Goal: Book appointment/travel/reservation

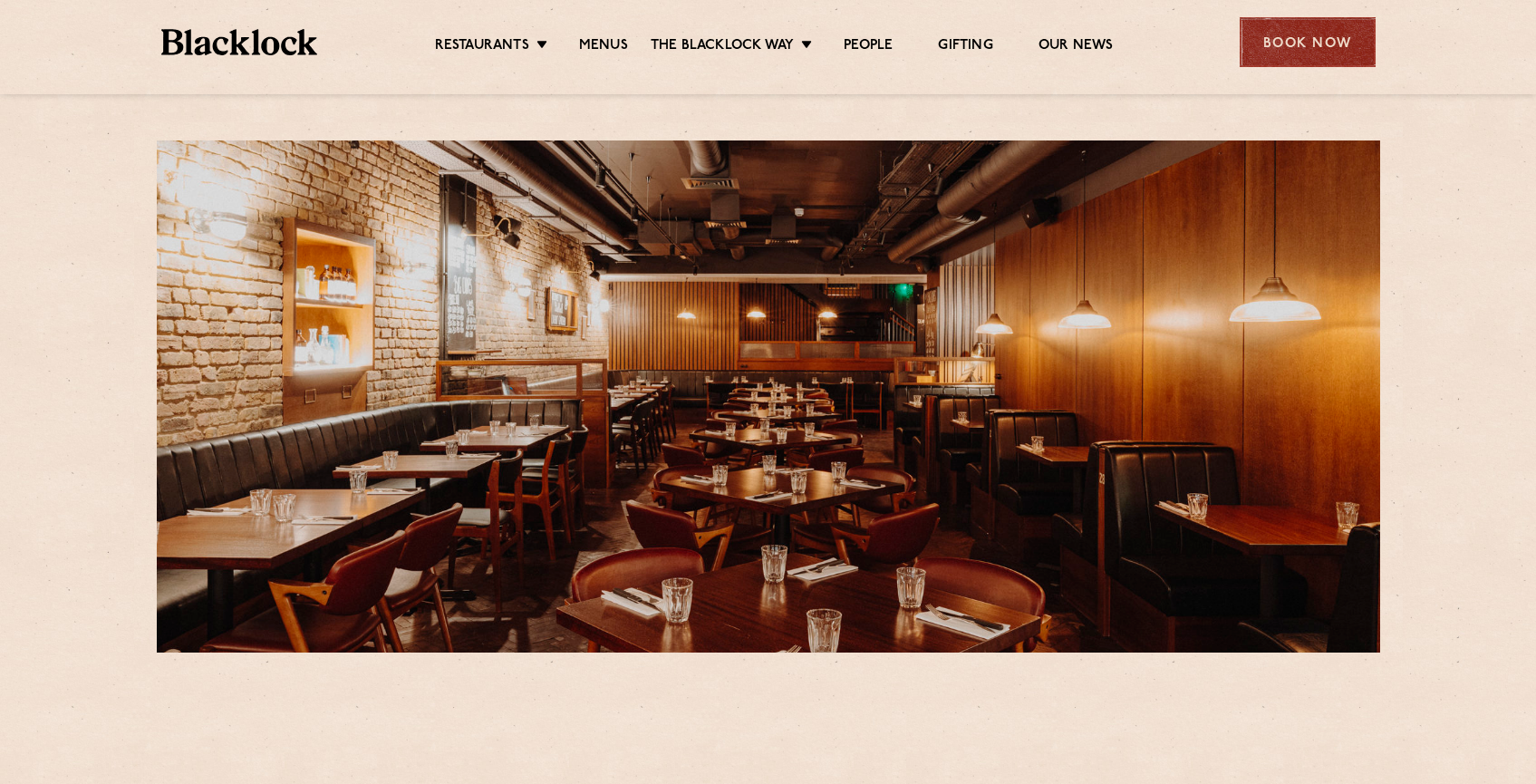
click at [1313, 36] on div "Book Now" at bounding box center [1308, 42] width 136 height 50
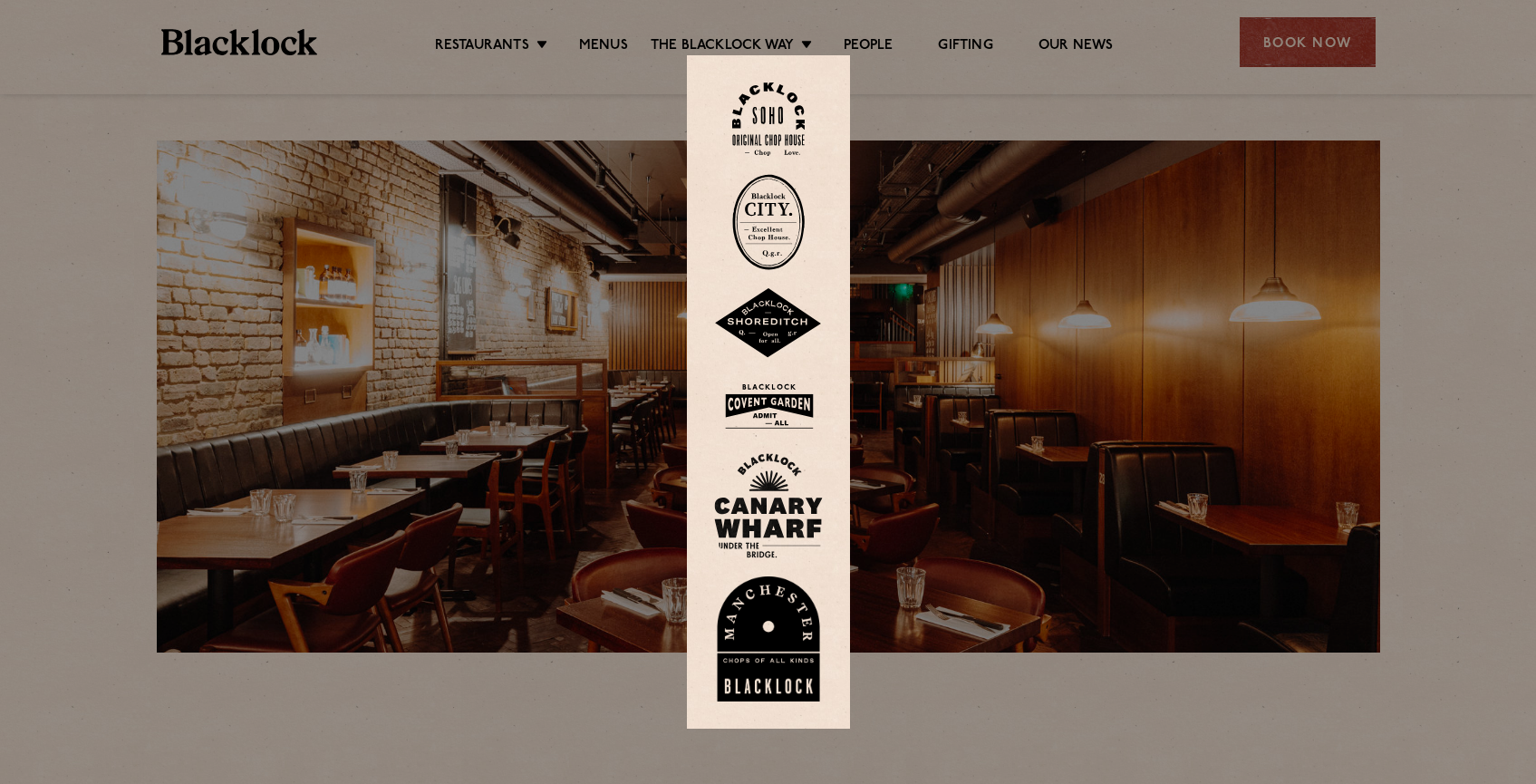
click at [783, 406] on img at bounding box center [768, 405] width 109 height 59
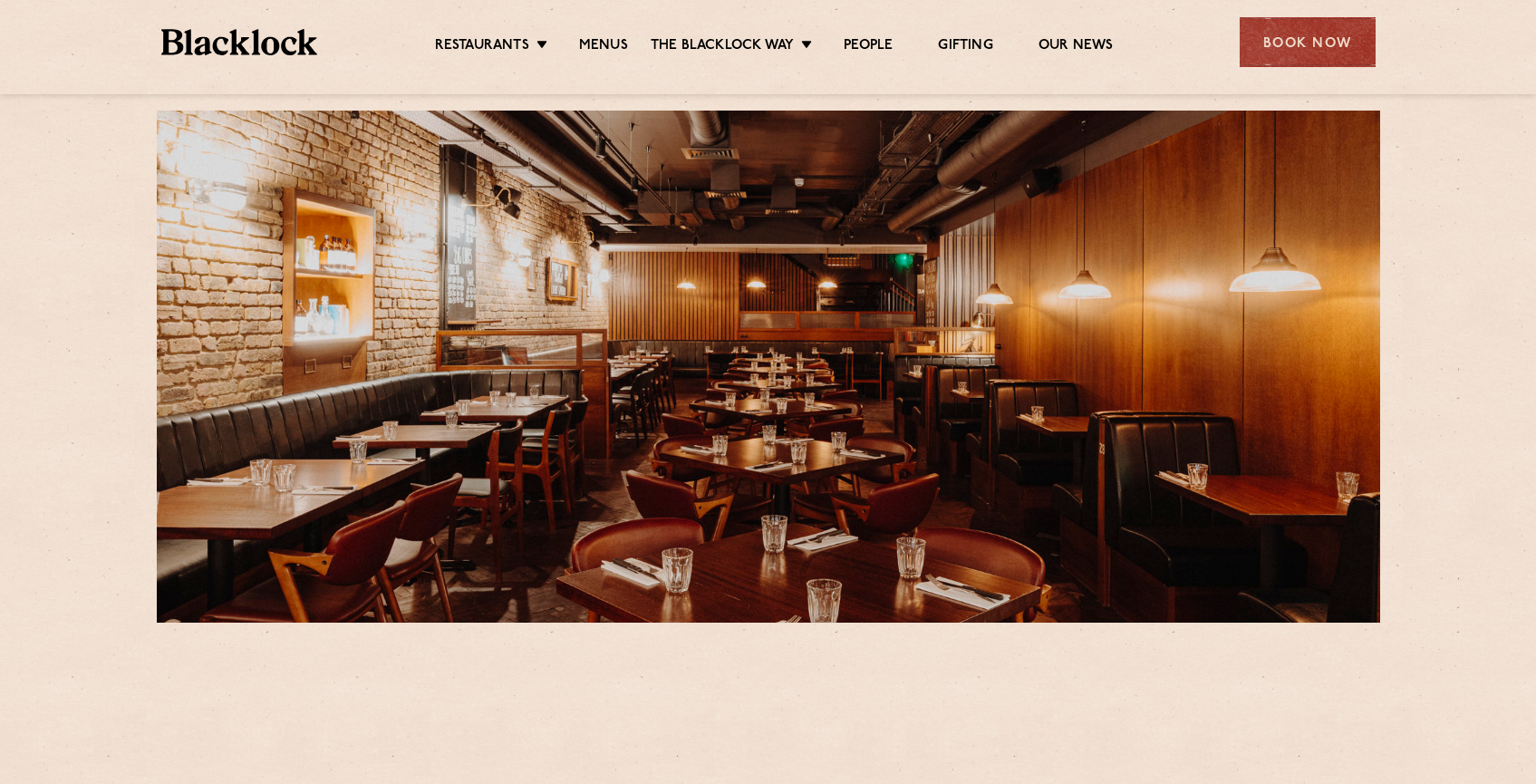
scroll to position [576, 0]
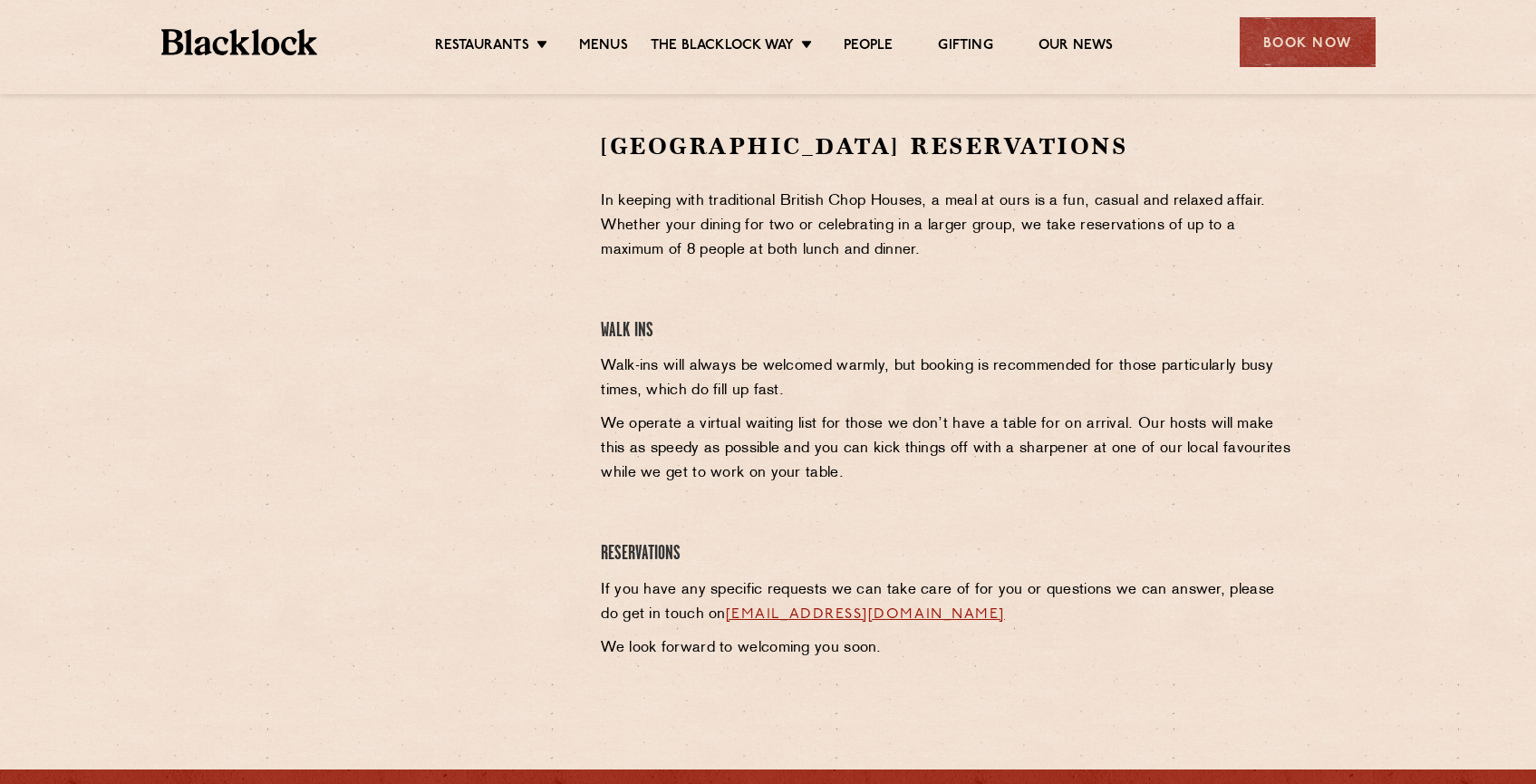
click at [231, 343] on div at bounding box center [407, 400] width 360 height 539
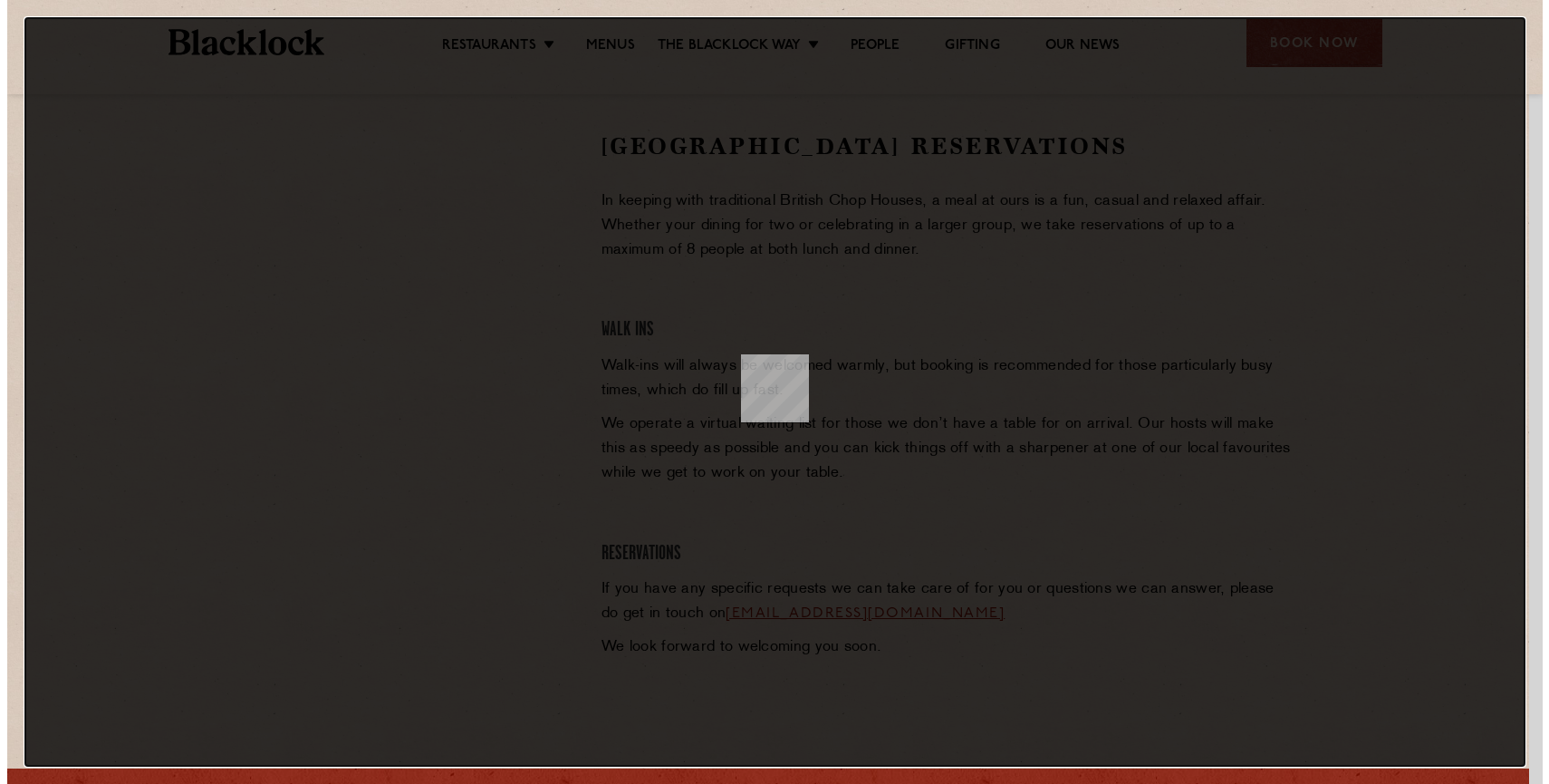
scroll to position [0, 0]
